Goal: Communication & Community: Answer question/provide support

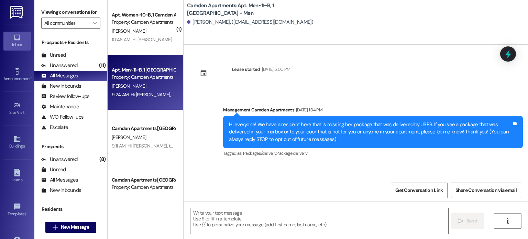
scroll to position [2038, 0]
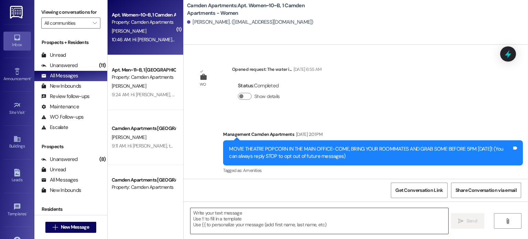
click at [250, 220] on textarea at bounding box center [319, 221] width 258 height 26
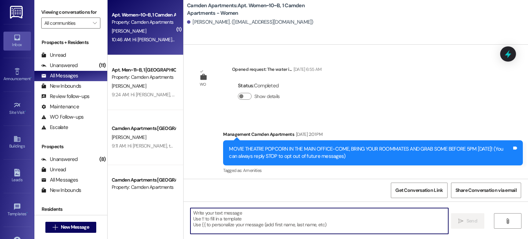
scroll to position [14121, 0]
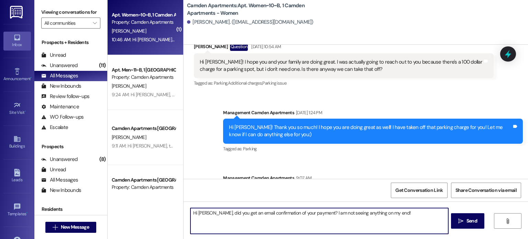
type textarea "Hi [PERSON_NAME], did you get an email confirmation of your payment? I am not s…"
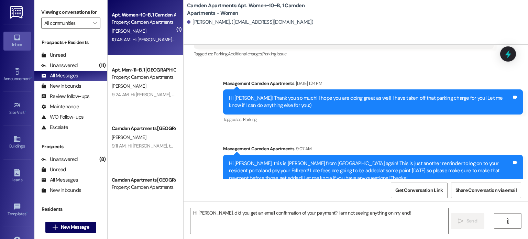
scroll to position [14169, 0]
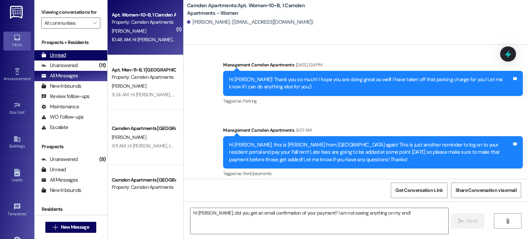
click at [58, 56] on div "Unread" at bounding box center [53, 55] width 25 height 7
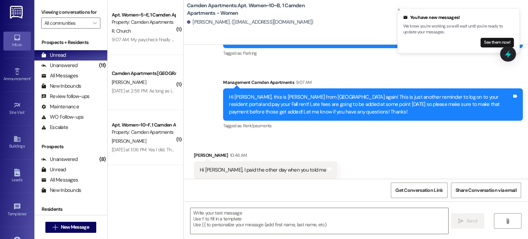
scroll to position [14264, 0]
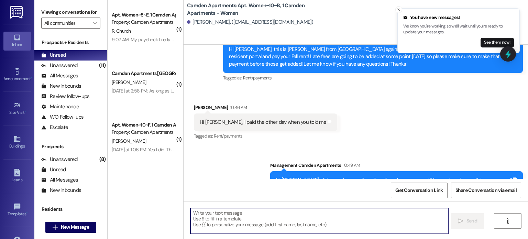
click at [327, 225] on textarea at bounding box center [319, 221] width 258 height 26
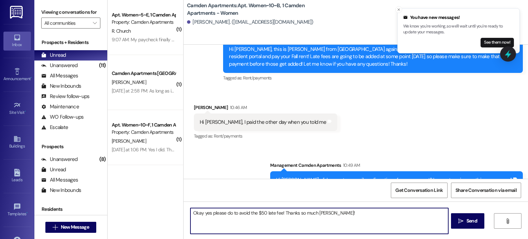
type textarea "Okay yes please do to avoid the $50 late fee! Thanks so much [PERSON_NAME]!"
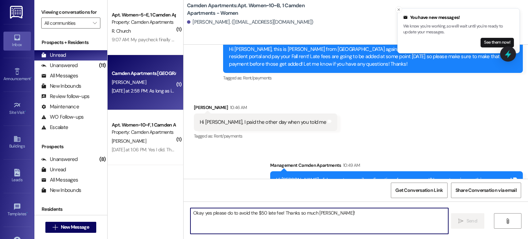
scroll to position [14312, 0]
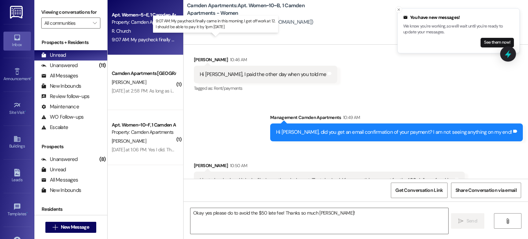
click at [139, 39] on div "9:07 AM: My paycheck finally came in this morning. I get off work at 12. I shou…" at bounding box center [221, 39] width 219 height 6
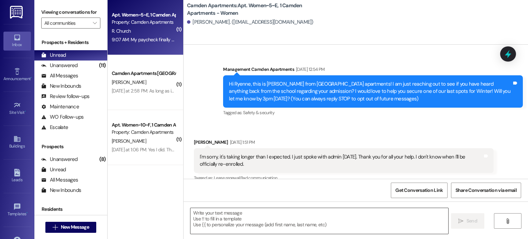
scroll to position [10288, 0]
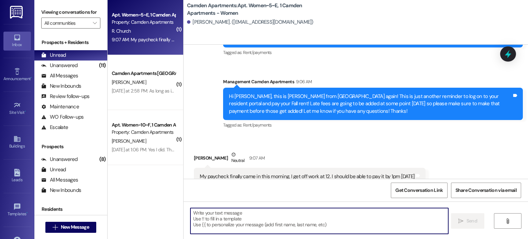
click at [244, 221] on textarea at bounding box center [319, 221] width 258 height 26
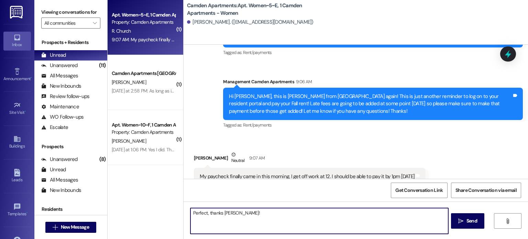
type textarea "Perfect, thanks [PERSON_NAME]!"
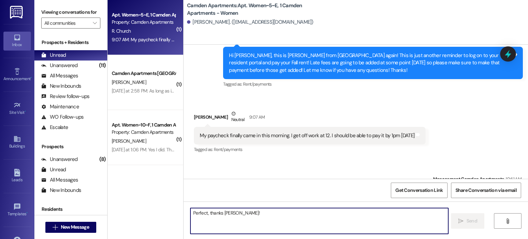
scroll to position [10336, 0]
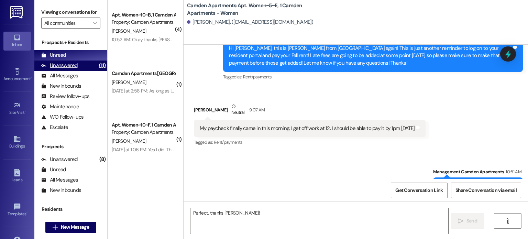
click at [68, 65] on div "Unanswered" at bounding box center [59, 65] width 36 height 7
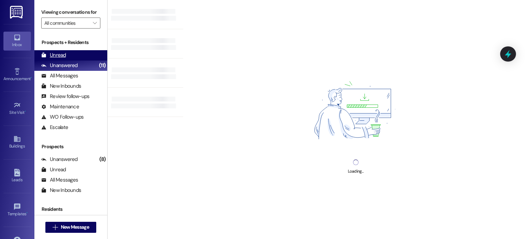
click at [74, 53] on div "Unread (0)" at bounding box center [70, 55] width 73 height 10
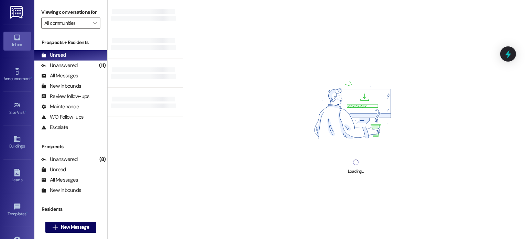
click at [278, 68] on div "Loading..." at bounding box center [355, 119] width 345 height 239
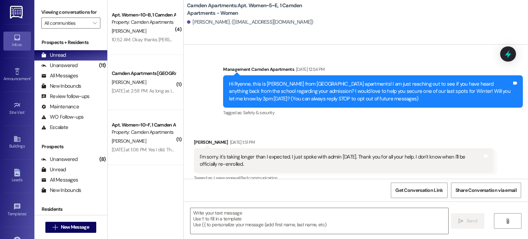
scroll to position [10288, 0]
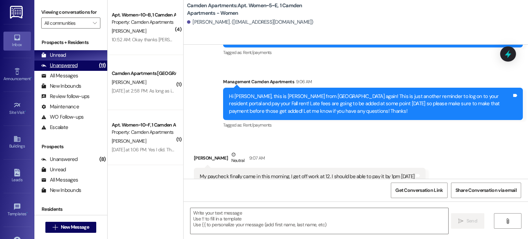
click at [56, 64] on div "Unanswered" at bounding box center [59, 65] width 36 height 7
click at [62, 54] on div "Unread" at bounding box center [53, 55] width 25 height 7
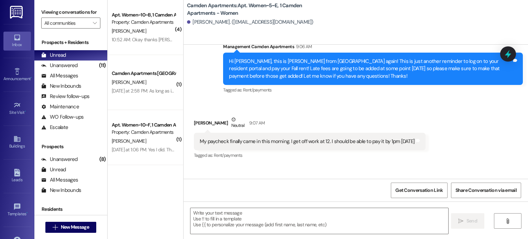
scroll to position [10336, 0]
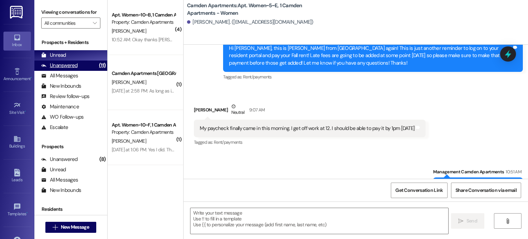
click at [81, 67] on div "Unanswered (11)" at bounding box center [70, 66] width 73 height 10
click at [87, 57] on div "Unread (0)" at bounding box center [70, 55] width 73 height 10
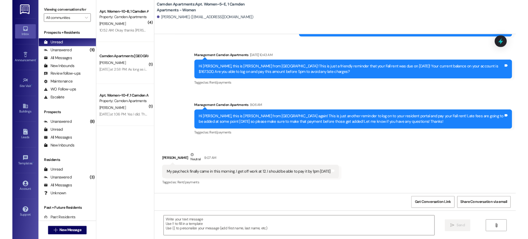
scroll to position [10262, 0]
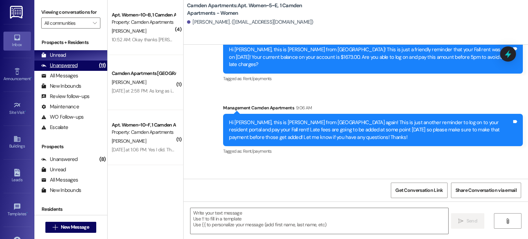
click at [75, 70] on div "Unanswered (11)" at bounding box center [70, 66] width 73 height 10
click at [78, 56] on div "Unread (0)" at bounding box center [70, 55] width 73 height 10
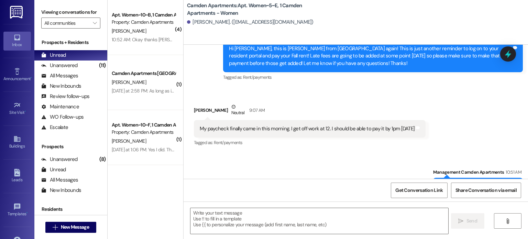
scroll to position [10336, 0]
